Goal: Task Accomplishment & Management: Complete application form

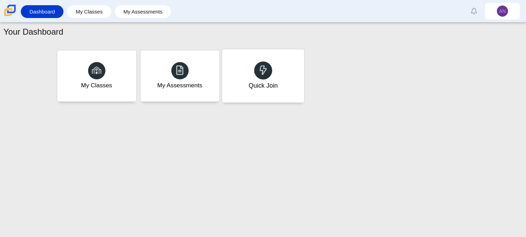
click at [267, 65] on icon at bounding box center [263, 70] width 10 height 10
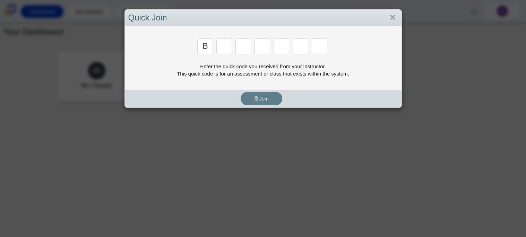
type input "B"
type input "M"
type input "3"
type input "5"
type input "3"
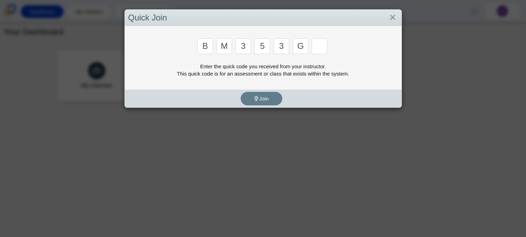
type input "G"
type input "B"
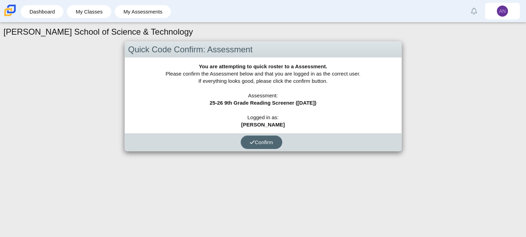
click at [264, 143] on span "Confirm" at bounding box center [261, 142] width 24 height 6
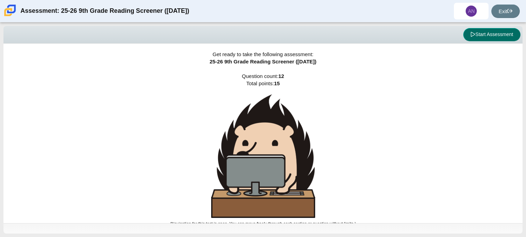
click at [483, 32] on button "Start Assessment" at bounding box center [491, 34] width 57 height 13
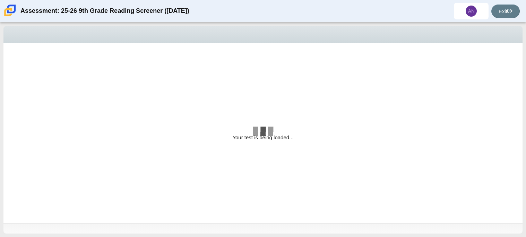
select select "ccc5b315-3c7c-471c-bf90-f22c8299c798"
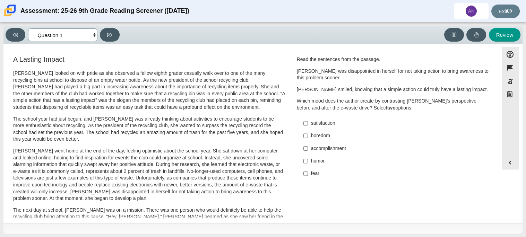
click at [82, 36] on select "Questions Question 1 Question 2 Question 3 Question 4 Question 5 Question 6 Que…" at bounding box center [62, 34] width 69 height 13
click at [149, 129] on p "The school year had just begun, and Scarlett was already thinking about activit…" at bounding box center [149, 129] width 272 height 27
click at [329, 150] on div "accomplishment" at bounding box center [398, 148] width 175 height 7
click at [308, 150] on input "accomplishment accomplishment" at bounding box center [305, 148] width 5 height 12
checkbox input "true"
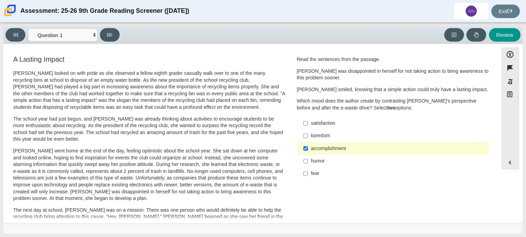
click at [326, 126] on div "satisfaction" at bounding box center [398, 123] width 175 height 7
click at [308, 126] on input "satisfaction satisfaction" at bounding box center [305, 123] width 5 height 12
checkbox input "true"
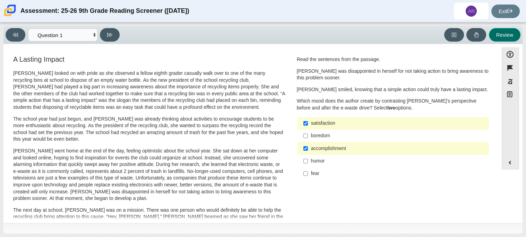
click at [500, 39] on button "Review" at bounding box center [505, 35] width 32 height 14
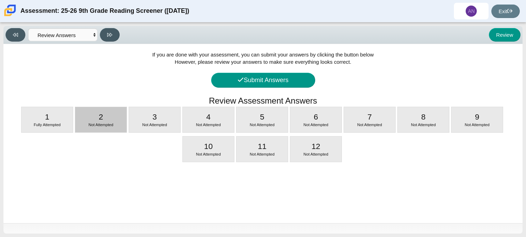
click at [102, 130] on div "2 Not Attempted" at bounding box center [100, 119] width 51 height 25
select select "0ff64528-ffd7-428d-b192-babfaadd44e8"
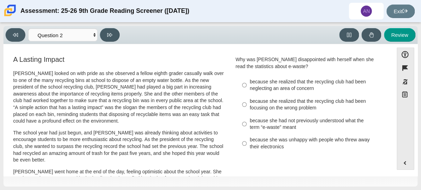
click at [249, 87] on div "because she realized that the recycling club had been neglecting an area of con…" at bounding box center [314, 85] width 131 height 14
click at [246, 87] on input "because she realized that the recycling club had been neglecting an area of con…" at bounding box center [244, 84] width 5 height 19
radio input "true"
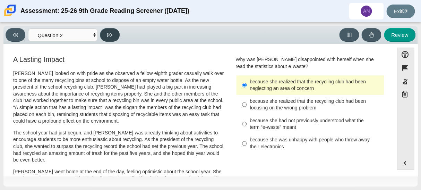
click at [116, 32] on button at bounding box center [110, 35] width 20 height 14
select select "7ce3d843-6974-4858-901c-1ff39630e843"
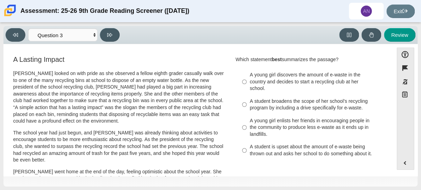
click at [275, 149] on div "A student is upset about the amount of e-waste being thrown out and asks her sc…" at bounding box center [314, 150] width 131 height 14
click at [246, 149] on input "A student is upset about the amount of e-waste being thrown out and asks her sc…" at bounding box center [244, 149] width 5 height 19
radio input "true"
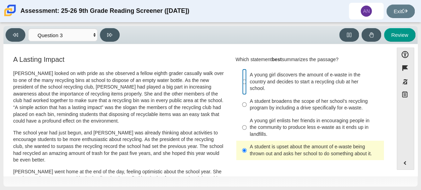
click at [243, 82] on input "A young girl discovers the amount of e-waste in the country and decides to star…" at bounding box center [244, 82] width 5 height 26
radio input "true"
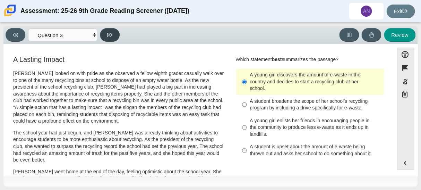
click at [113, 41] on button at bounding box center [110, 35] width 20 height 14
select select "ca9ea0f1-49c5-4bd1-83b0-472c18652b42"
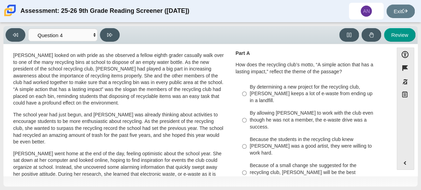
scroll to position [19, 0]
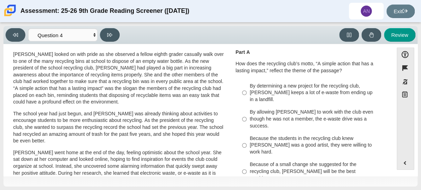
click at [285, 166] on div "Because of a small change she suggested for the recycling club, Scarlett will b…" at bounding box center [314, 171] width 131 height 20
click at [246, 166] on input "Because of a small change she suggested for the recycling club, Scarlett will b…" at bounding box center [244, 171] width 5 height 26
radio input "true"
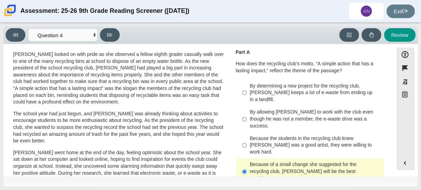
click at [285, 94] on div "By determining a new project for the recycling club, Scarlett keeps a lot of e-…" at bounding box center [314, 92] width 131 height 20
click at [246, 94] on input "By determining a new project for the recycling club, Scarlett keeps a lot of e-…" at bounding box center [244, 92] width 5 height 26
radio input "true"
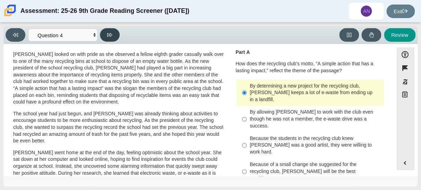
click at [115, 33] on button at bounding box center [110, 35] width 20 height 14
select select "e41f1a79-e29f-4095-8030-a53364015bed"
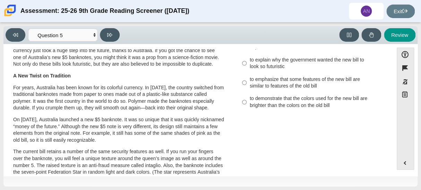
scroll to position [0, 0]
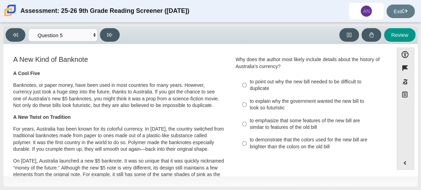
click at [246, 87] on label "to point out why the new bill needed to be difficult to duplicate to point out …" at bounding box center [310, 84] width 147 height 19
click at [246, 87] on input "to point out why the new bill needed to be difficult to duplicate to point out …" at bounding box center [244, 84] width 5 height 19
radio input "true"
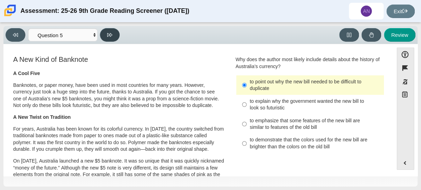
click at [107, 37] on button at bounding box center [110, 35] width 20 height 14
select select "69146e31-7b3d-4a3e-9ce6-f30c24342ae0"
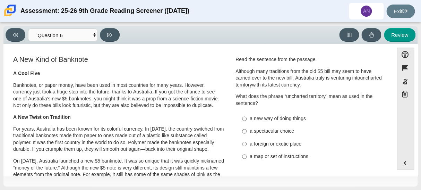
click at [254, 121] on div "a new way of doing things" at bounding box center [314, 118] width 131 height 7
click at [246, 121] on input "a new way of doing things a new way of doing things" at bounding box center [244, 118] width 5 height 12
radio input "true"
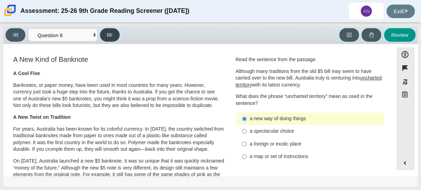
click at [110, 39] on button at bounding box center [110, 35] width 20 height 14
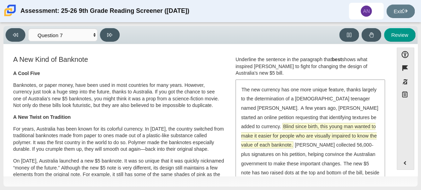
click at [330, 125] on span "Blind since birth, this young man wanted to make it easier for people who are v…" at bounding box center [308, 135] width 135 height 25
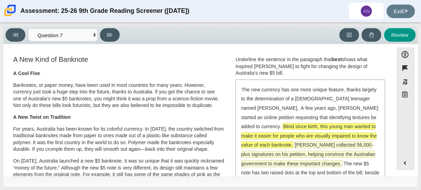
click at [312, 148] on span "McLeod collected 56,000-plus signatures on his petition, helping convince the A…" at bounding box center [308, 153] width 134 height 25
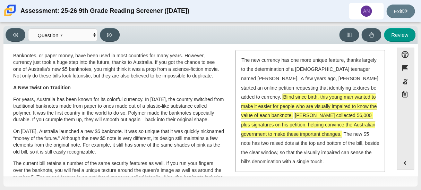
scroll to position [30, 0]
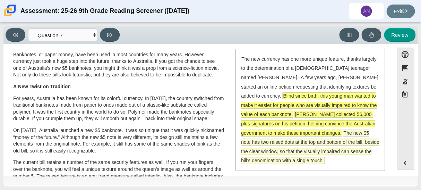
click at [304, 132] on span "The new $5 note has two raised dots at the top and bottom of the bill, beside t…" at bounding box center [310, 147] width 138 height 34
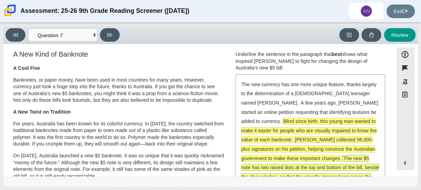
scroll to position [0, 0]
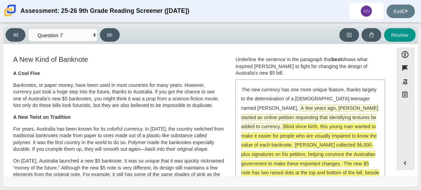
click at [288, 107] on span "A few years ago, McLeod started an online petition requesting that identifying …" at bounding box center [309, 117] width 137 height 25
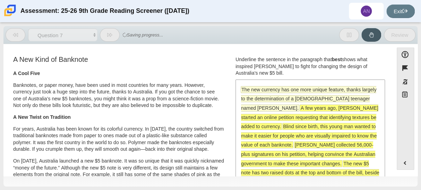
click at [277, 87] on span "The new currency has one more unique feature, thanks largely to the determinati…" at bounding box center [308, 98] width 135 height 25
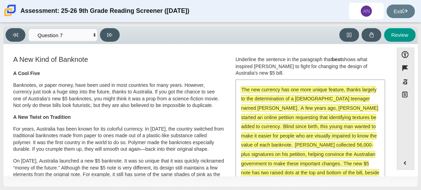
click at [278, 90] on span "The new currency has one more unique feature, thanks largely to the determinati…" at bounding box center [308, 98] width 135 height 25
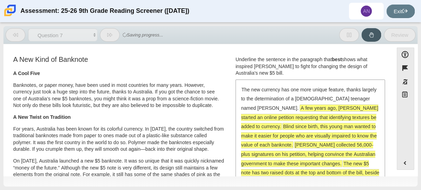
click at [291, 112] on div "The new currency has one more unique feature, thanks largely to the determinati…" at bounding box center [310, 140] width 148 height 120
click at [290, 111] on span "A few years ago, McLeod started an online petition requesting that identifying …" at bounding box center [309, 117] width 137 height 25
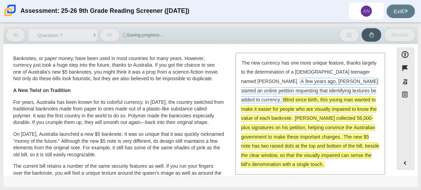
scroll to position [31, 0]
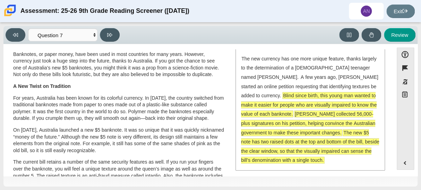
click at [306, 151] on span "The new $5 note has two raised dots at the top and bottom of the bill, beside t…" at bounding box center [310, 146] width 138 height 34
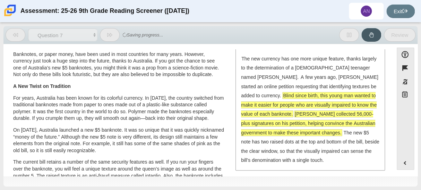
click at [311, 112] on span "McLeod collected 56,000-plus signatures on his petition, helping convince the A…" at bounding box center [308, 123] width 134 height 25
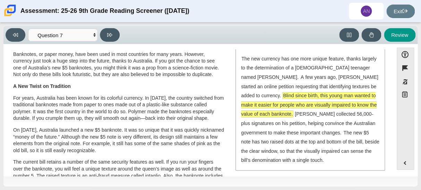
click at [309, 106] on span "Blind since birth, this young man wanted to make it easier for people who are v…" at bounding box center [308, 104] width 135 height 25
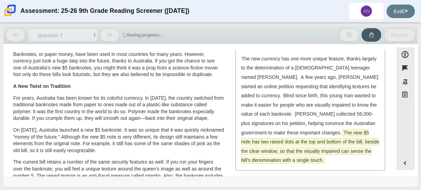
click at [327, 149] on span "The new $5 note has two raised dots at the top and bottom of the bill, beside t…" at bounding box center [310, 146] width 138 height 34
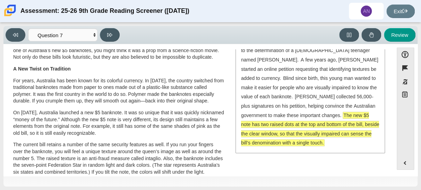
scroll to position [0, 0]
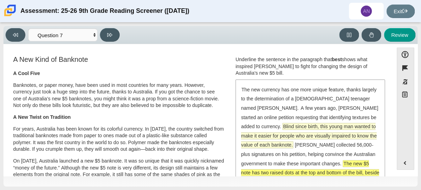
click at [307, 135] on span "Blind since birth, this young man wanted to make it easier for people who are v…" at bounding box center [308, 135] width 135 height 25
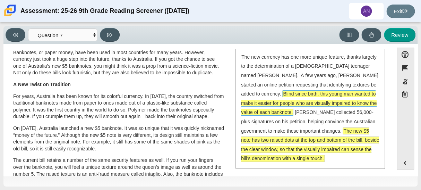
scroll to position [33, 0]
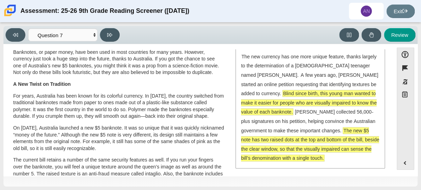
click at [305, 132] on span "The new $5 note has two raised dots at the top and bottom of the bill, beside t…" at bounding box center [310, 144] width 138 height 34
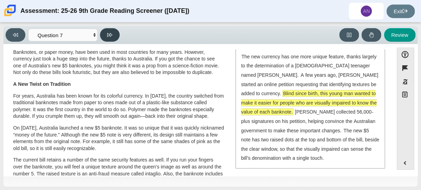
click at [115, 38] on button at bounding box center [110, 35] width 20 height 14
select select "ea8338c2-a6a3-418e-a305-2b963b54a290"
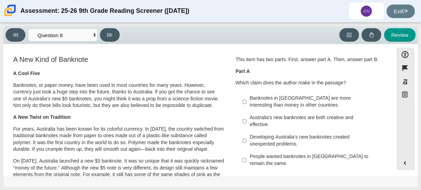
click at [250, 126] on div "Australia’s new banknotes are both creative and effective." at bounding box center [314, 121] width 131 height 14
click at [246, 126] on input "Australia’s new banknotes are both creative and effective. Australia’s new bank…" at bounding box center [244, 120] width 5 height 19
radio input "true"
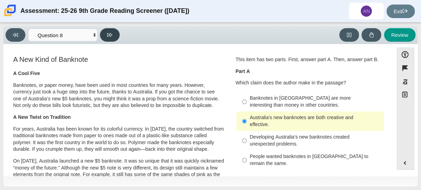
click at [106, 40] on button at bounding box center [110, 35] width 20 height 14
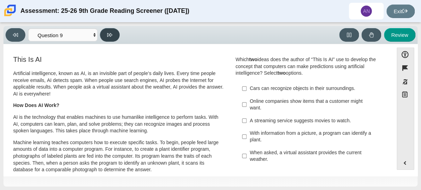
click at [106, 40] on button at bounding box center [110, 35] width 20 height 14
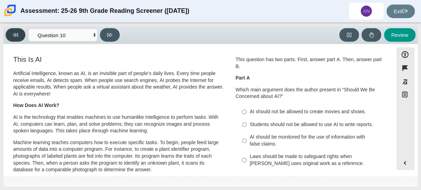
click at [22, 35] on button at bounding box center [16, 35] width 20 height 14
select select "89f058d6-b15c-4ef5-a4b3-fdaffb8868b6"
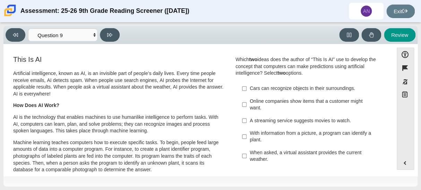
click at [269, 91] on div "Cars can recognize objects in their surroundings." at bounding box center [314, 88] width 131 height 7
click at [246, 91] on input "Cars can recognize objects in their surroundings. Cars can recognize objects in…" at bounding box center [244, 88] width 5 height 12
checkbox input "true"
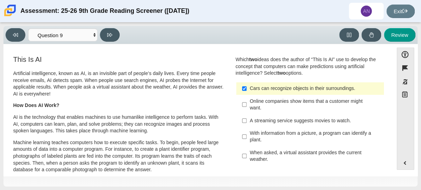
click at [218, 93] on p "Artificial intelligence, known as AI, is an invisible part of people’s daily li…" at bounding box center [118, 83] width 211 height 27
click at [289, 131] on div "With information from a picture, a program can identify a plant." at bounding box center [314, 137] width 131 height 14
click at [246, 131] on input "With information from a picture, a program can identify a plant. With informati…" at bounding box center [244, 136] width 5 height 19
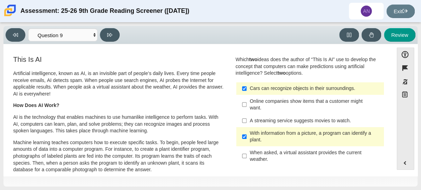
click at [288, 131] on div "With information from a picture, a program can identify a plant." at bounding box center [314, 137] width 131 height 14
click at [246, 131] on input "With information from a picture, a program can identify a plant. With informati…" at bounding box center [244, 136] width 5 height 19
checkbox input "false"
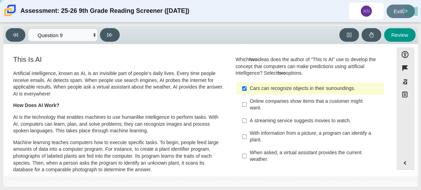
click at [283, 160] on div "When asked, a virtual assistant provides the current weather." at bounding box center [314, 156] width 131 height 14
click at [246, 160] on input "When asked, a virtual assistant provides the current weather. When asked, a vir…" at bounding box center [244, 155] width 5 height 19
checkbox input "true"
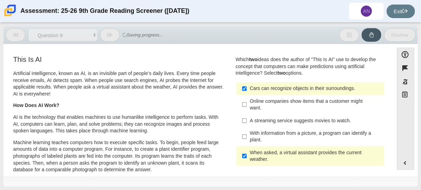
click at [270, 87] on div "Cars can recognize objects in their surroundings." at bounding box center [314, 88] width 131 height 7
click at [246, 87] on input "Cars can recognize objects in their surroundings. Cars can recognize objects in…" at bounding box center [244, 88] width 5 height 12
checkbox input "false"
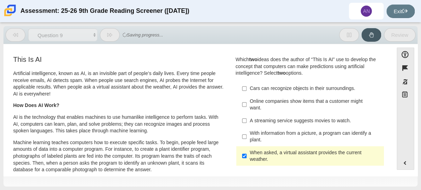
click at [270, 135] on div "With information from a picture, a program can identify a plant." at bounding box center [314, 137] width 131 height 14
click at [246, 135] on input "With information from a picture, a program can identify a plant. With informati…" at bounding box center [244, 136] width 5 height 19
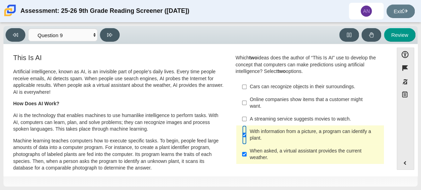
scroll to position [1, 0]
click at [279, 137] on div "With information from a picture, a program can identify a plant." at bounding box center [314, 135] width 131 height 14
click at [246, 137] on input "With information from a picture, a program can identify a plant. With informati…" at bounding box center [244, 134] width 5 height 19
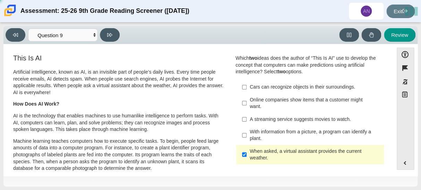
click at [271, 137] on div "With information from a picture, a program can identify a plant." at bounding box center [314, 135] width 131 height 14
click at [246, 137] on input "With information from a picture, a program can identify a plant. With informati…" at bounding box center [244, 134] width 5 height 19
checkbox input "true"
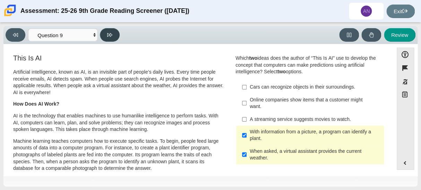
click at [100, 34] on button at bounding box center [110, 35] width 20 height 14
select select "cdf3c14e-a918-44d1-9b63-3db0fa81641e"
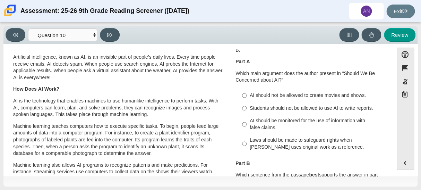
click at [230, 114] on div "Question 1 This question has two parts. First, answer part A. Then, answer part…" at bounding box center [309, 158] width 159 height 241
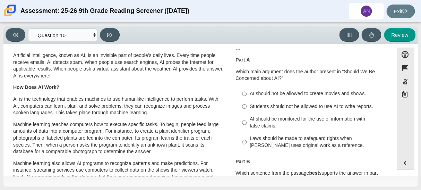
click at [310, 148] on div "Laws should be made to safeguard rights when AI uses original work as a referen…" at bounding box center [314, 142] width 131 height 14
click at [246, 151] on input "Laws should be made to safeguard rights when AI uses original work as a referen…" at bounding box center [244, 141] width 5 height 19
radio input "true"
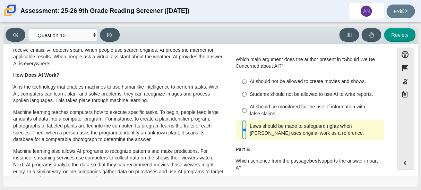
scroll to position [30, 0]
click at [284, 98] on div "Students should not be allowed to use AI to write reports." at bounding box center [314, 94] width 131 height 7
click at [246, 100] on input "Students should not be allowed to use AI to write reports. Students should not …" at bounding box center [244, 94] width 5 height 12
radio input "true"
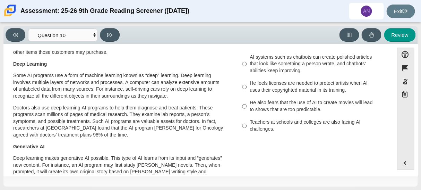
scroll to position [158, 0]
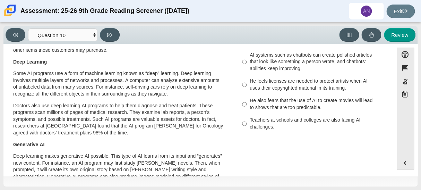
click at [281, 130] on div "Teachers at schools and colleges are also facing AI challenges." at bounding box center [314, 123] width 131 height 14
click at [246, 130] on input "Teachers at schools and colleges are also facing AI challenges. Teachers at sch…" at bounding box center [244, 123] width 5 height 19
radio input "true"
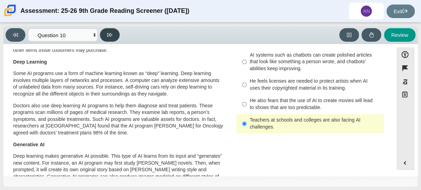
click at [104, 36] on button at bounding box center [110, 35] width 20 height 14
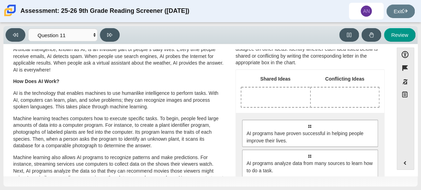
scroll to position [25, 0]
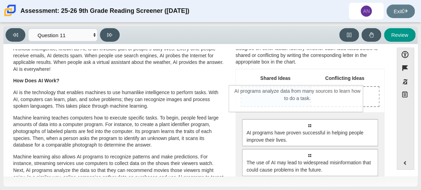
drag, startPoint x: 278, startPoint y: 167, endPoint x: 266, endPoint y: 102, distance: 65.5
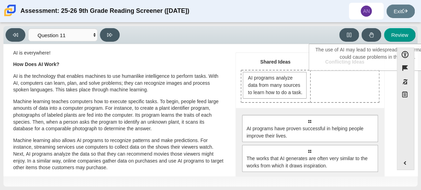
scroll to position [30, 0]
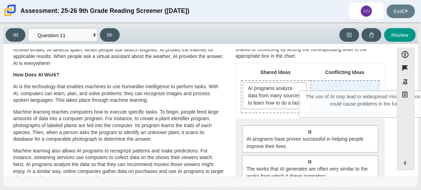
drag, startPoint x: 276, startPoint y: 130, endPoint x: 335, endPoint y: 106, distance: 63.4
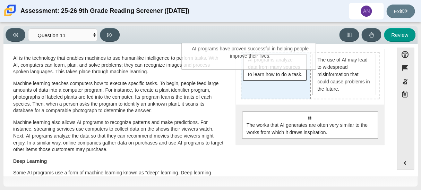
scroll to position [49, 0]
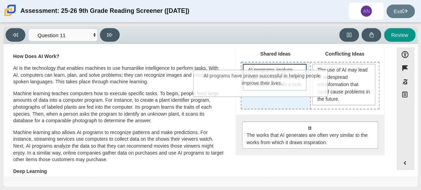
drag, startPoint x: 334, startPoint y: 106, endPoint x: 288, endPoint y: 93, distance: 48.2
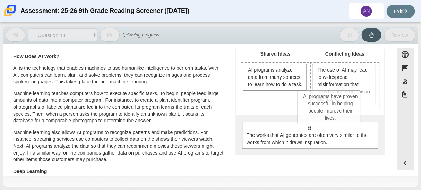
drag, startPoint x: 282, startPoint y: 122, endPoint x: 339, endPoint y: 112, distance: 57.6
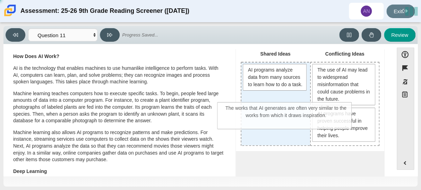
scroll to position [8, 0]
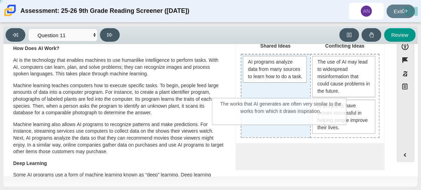
drag, startPoint x: 307, startPoint y: 169, endPoint x: 279, endPoint y: 110, distance: 65.6
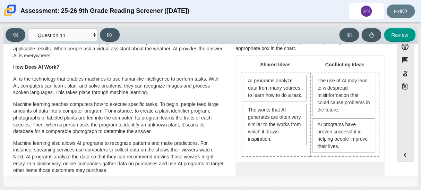
scroll to position [27, 0]
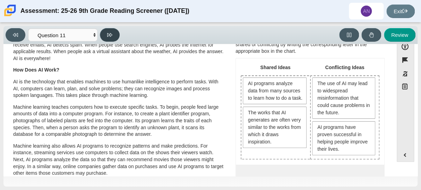
click at [103, 37] on button at bounding box center [110, 35] width 20 height 14
select select "c3effed4-44ce-4a19-bd96-1787f34e9b4c"
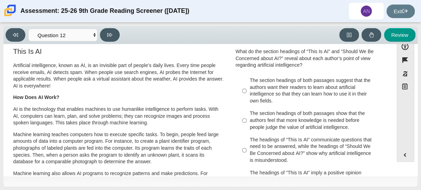
scroll to position [0, 0]
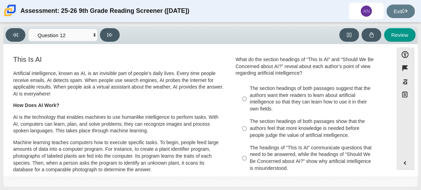
click at [191, 86] on p "Artificial intelligence, known as AI, is an invisible part of people’s daily li…" at bounding box center [118, 83] width 211 height 27
click at [253, 156] on div "The headings of “This Is AI” communicate questions that need to be answered, wh…" at bounding box center [314, 157] width 131 height 27
click at [246, 156] on input "The headings of “This Is AI” communicate questions that need to be answered, wh…" at bounding box center [244, 157] width 5 height 33
radio input "true"
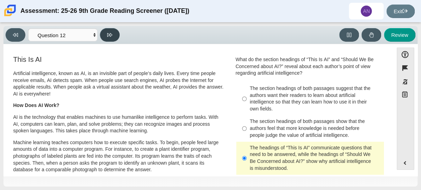
click at [110, 39] on button at bounding box center [110, 35] width 20 height 14
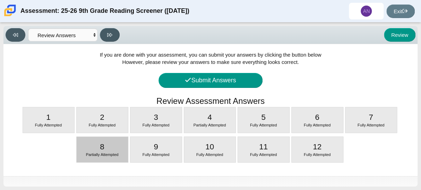
click at [106, 143] on div "8 Partially Attempted" at bounding box center [102, 149] width 51 height 25
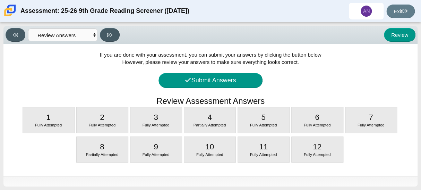
select select "ea8338c2-a6a3-418e-a305-2b963b54a290"
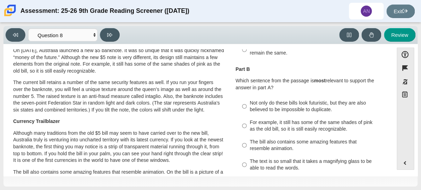
scroll to position [111, 0]
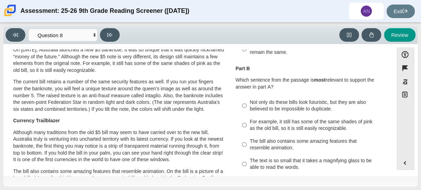
click at [257, 110] on div "Not only do these bills look futuristic, but they are also believed to be impos…" at bounding box center [314, 106] width 131 height 14
click at [246, 110] on input "Not only do these bills look futuristic, but they are also believed to be impos…" at bounding box center [244, 105] width 5 height 19
radio input "true"
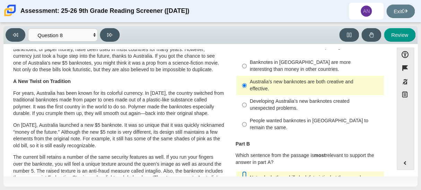
scroll to position [35, 0]
click at [246, 68] on label "Banknotes in Australia are more interesting than money in other countries. Bank…" at bounding box center [310, 65] width 147 height 19
click at [246, 68] on input "Banknotes in Australia are more interesting than money in other countries. Bank…" at bounding box center [244, 65] width 5 height 19
radio input "true"
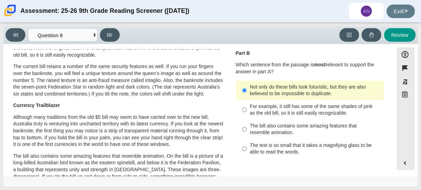
scroll to position [126, 0]
click at [249, 131] on div "The bill also contains some amazing features that resemble animation." at bounding box center [314, 129] width 131 height 14
click at [246, 131] on input "The bill also contains some amazing features that resemble animation. The bill …" at bounding box center [244, 128] width 5 height 19
radio input "true"
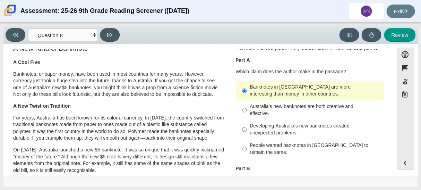
scroll to position [0, 0]
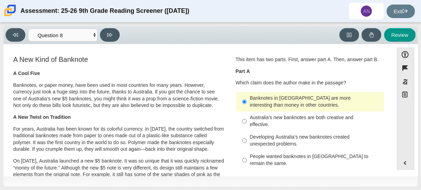
click at [311, 119] on div "Australia’s new banknotes are both creative and effective." at bounding box center [314, 121] width 131 height 14
click at [246, 119] on input "Australia’s new banknotes are both creative and effective. Australia’s new bank…" at bounding box center [244, 120] width 5 height 19
radio input "true"
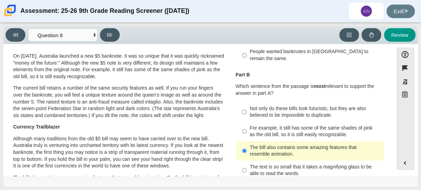
scroll to position [104, 0]
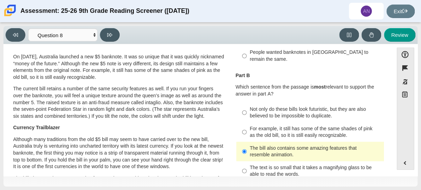
click at [311, 116] on div "Not only do these bills look futuristic, but they are also believed to be impos…" at bounding box center [314, 113] width 131 height 14
click at [246, 116] on input "Not only do these bills look futuristic, but they are also believed to be impos…" at bounding box center [244, 112] width 5 height 19
radio input "true"
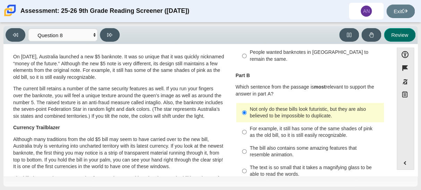
click at [402, 33] on button "Review" at bounding box center [400, 35] width 32 height 14
select select "review"
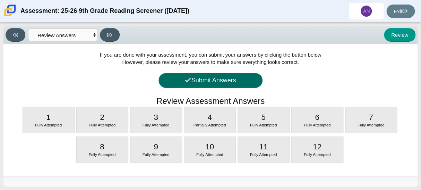
click at [230, 77] on button "Submit Answers" at bounding box center [210, 80] width 104 height 15
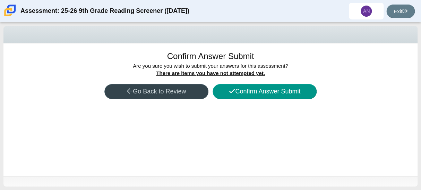
click at [180, 88] on button "Go Back to Review" at bounding box center [156, 91] width 104 height 15
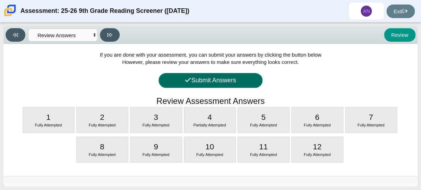
click at [197, 84] on button "Submit Answers" at bounding box center [210, 80] width 104 height 15
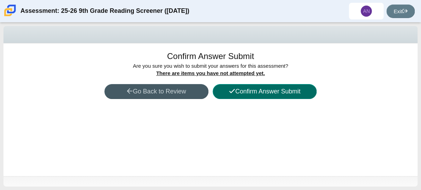
click at [240, 98] on button "Confirm Answer Submit" at bounding box center [264, 91] width 104 height 15
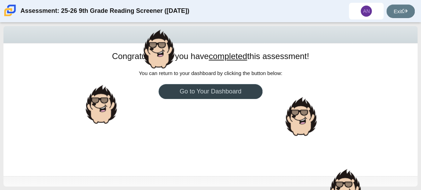
click at [236, 96] on link "Go to Your Dashboard" at bounding box center [210, 91] width 104 height 15
